Goal: Navigation & Orientation: Find specific page/section

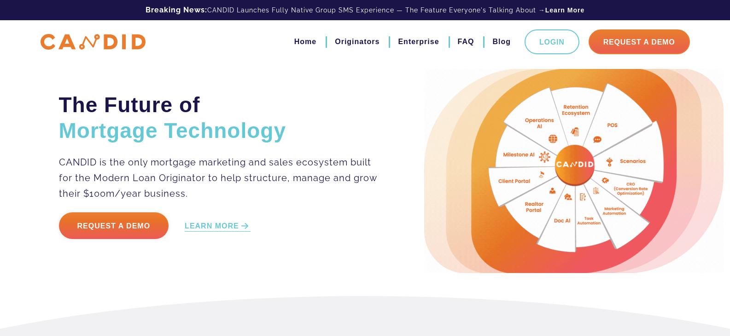
click at [492, 41] on li "Blog" at bounding box center [497, 42] width 28 height 16
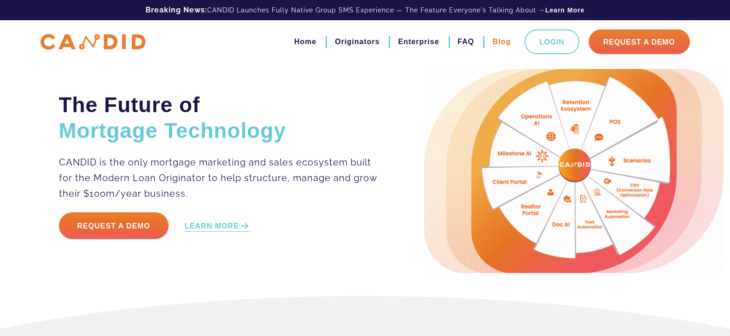
click at [499, 44] on link "Blog" at bounding box center [501, 42] width 18 height 16
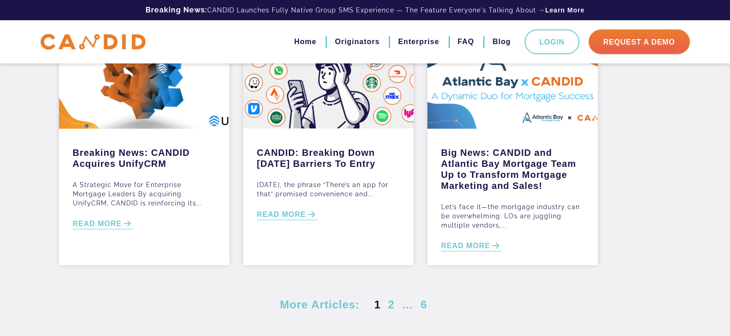
scroll to position [492, 0]
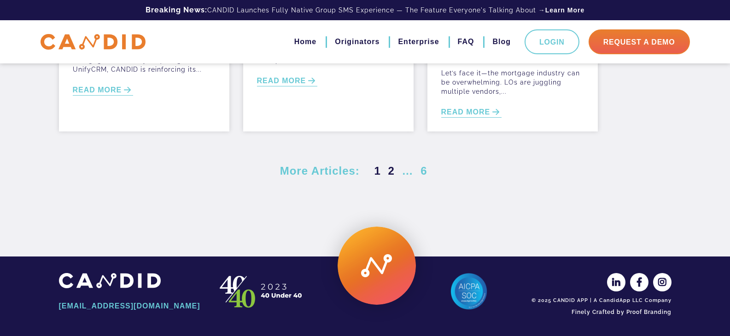
click at [387, 171] on link "2" at bounding box center [391, 171] width 10 height 12
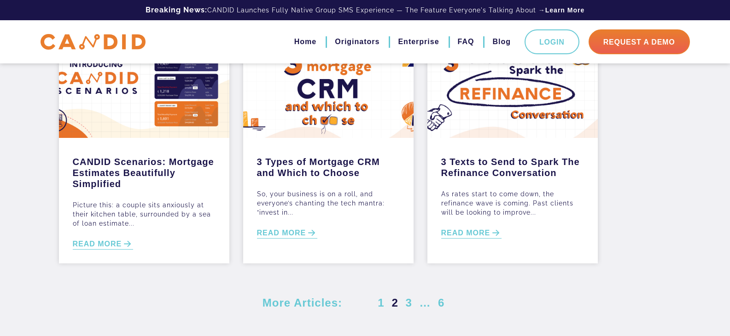
scroll to position [492, 0]
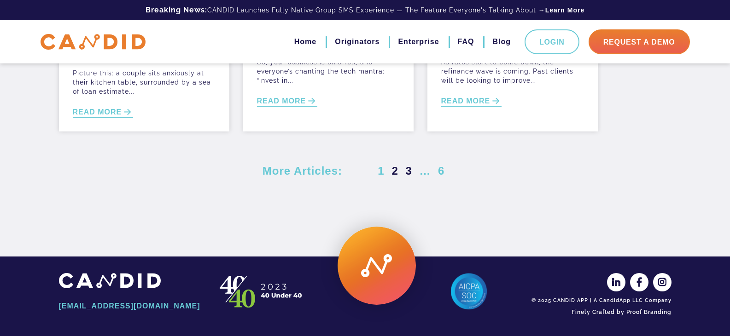
click at [406, 169] on link "3" at bounding box center [408, 171] width 10 height 12
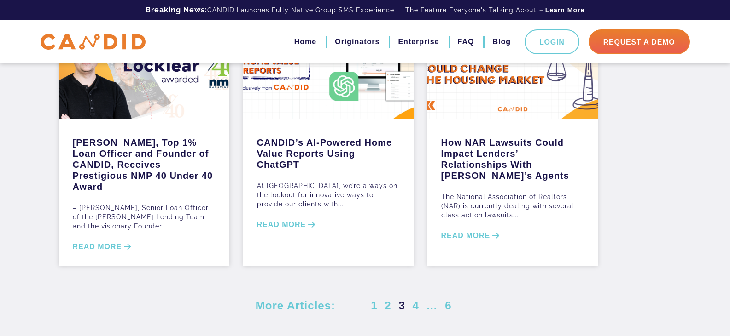
scroll to position [460, 0]
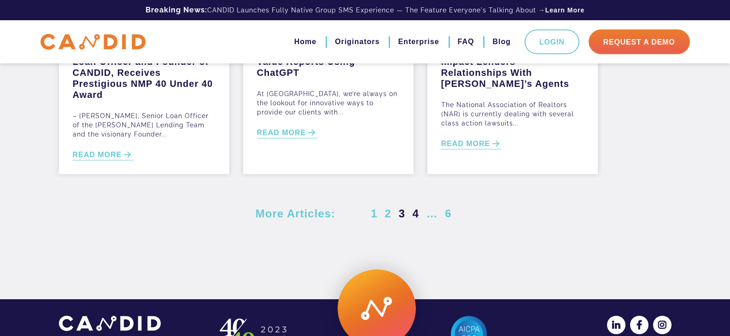
click at [413, 215] on link "4" at bounding box center [415, 214] width 10 height 12
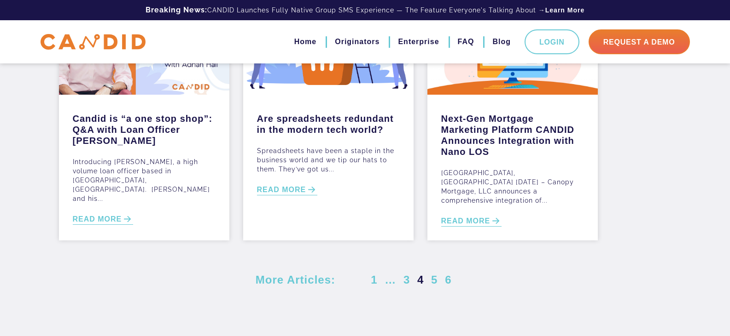
scroll to position [514, 0]
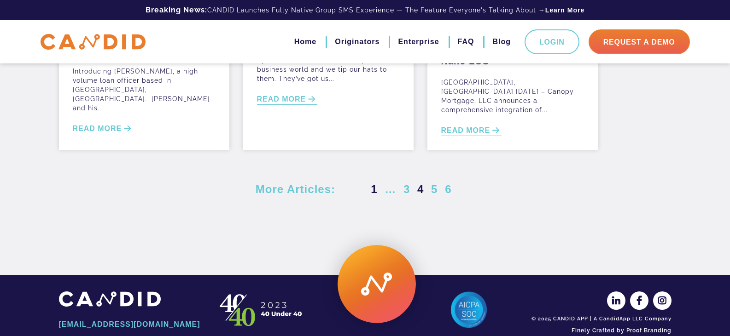
click at [374, 183] on link "1" at bounding box center [374, 189] width 10 height 12
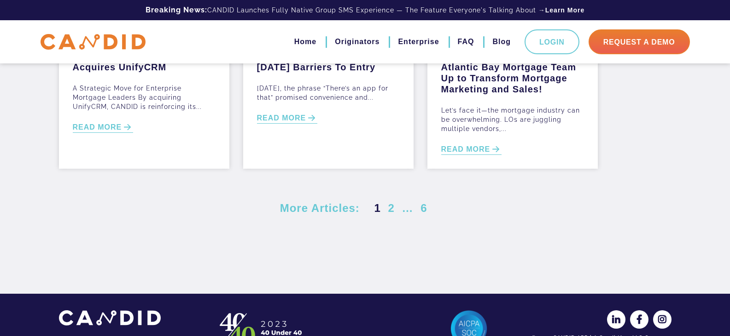
scroll to position [492, 0]
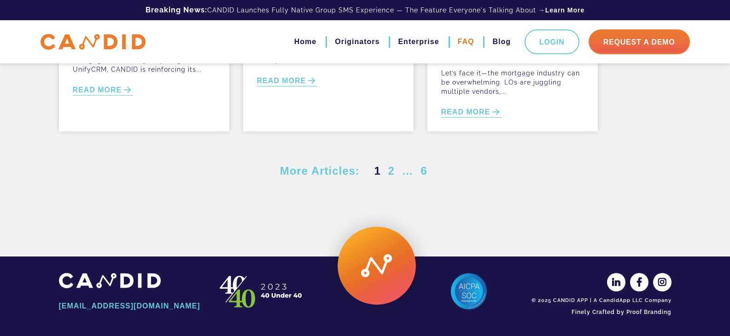
click at [465, 40] on link "FAQ" at bounding box center [466, 42] width 17 height 16
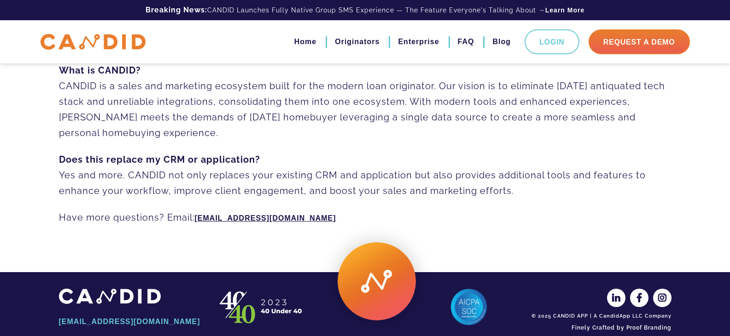
scroll to position [735, 0]
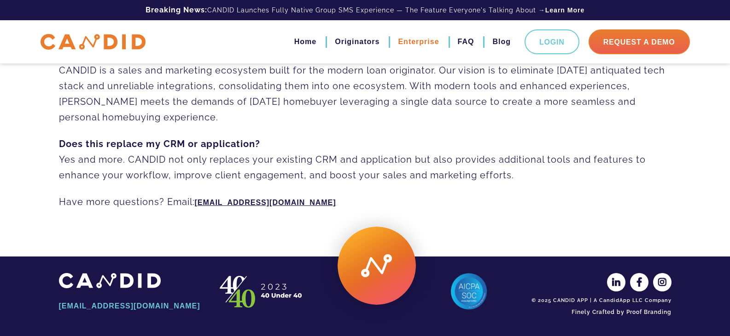
click at [422, 42] on link "Enterprise" at bounding box center [418, 42] width 41 height 16
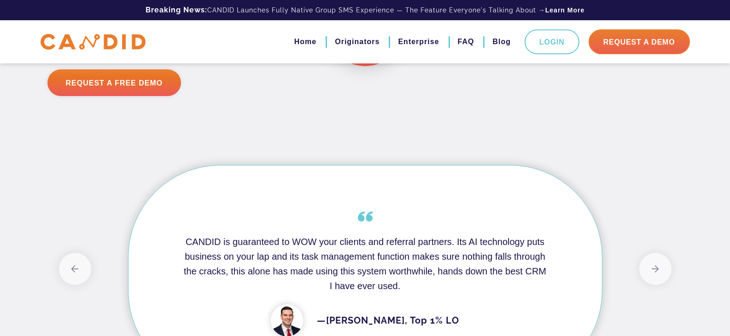
scroll to position [1904, 0]
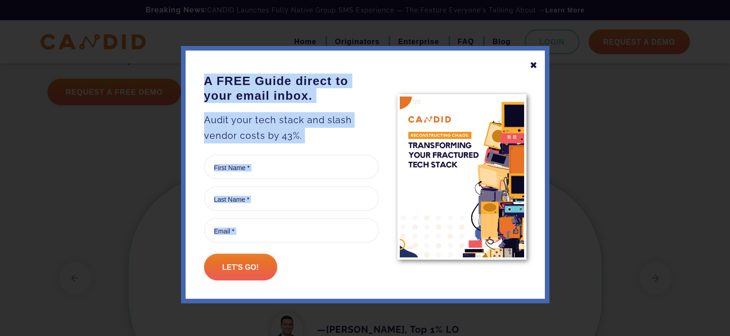
click at [533, 75] on div "✖ A FREE Guide direct to your email inbox. Audit your tech stack and slash vend…" at bounding box center [365, 175] width 368 height 258
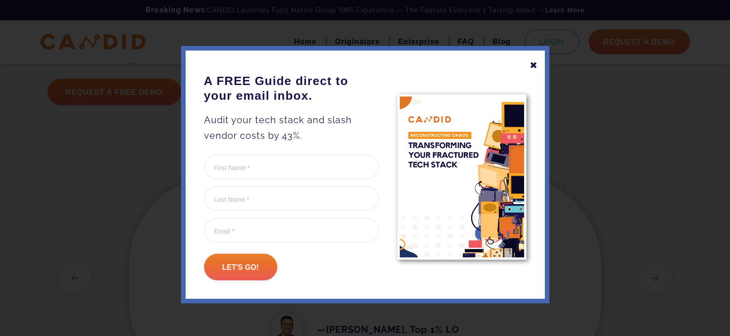
click at [529, 66] on div "✖" at bounding box center [533, 66] width 8 height 16
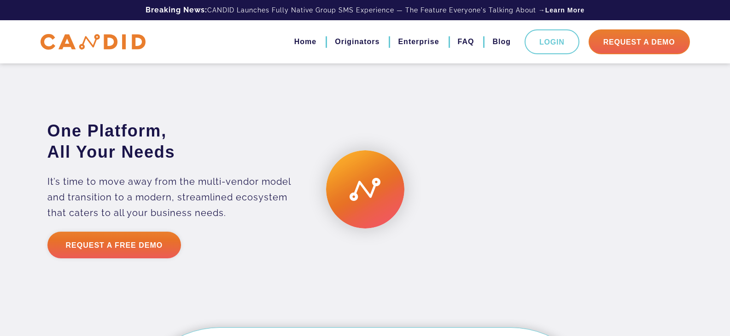
scroll to position [1720, 0]
